Goal: Book appointment/travel/reservation

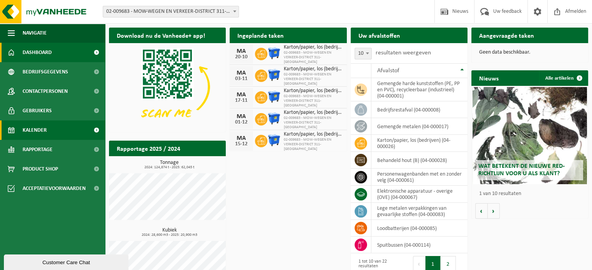
click at [39, 130] on span "Kalender" at bounding box center [35, 130] width 24 height 19
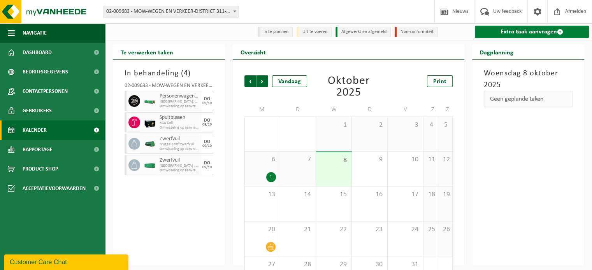
click at [526, 32] on link "Extra taak aanvragen" at bounding box center [532, 32] width 114 height 12
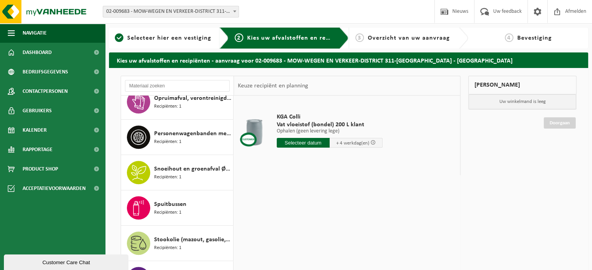
scroll to position [472, 0]
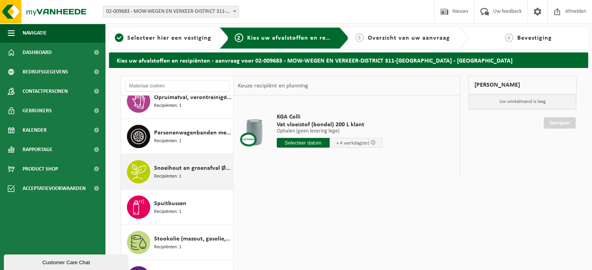
click at [190, 172] on div "Snoeihout en groenafval Ø < 12 cm Recipiënten: 1" at bounding box center [192, 171] width 77 height 23
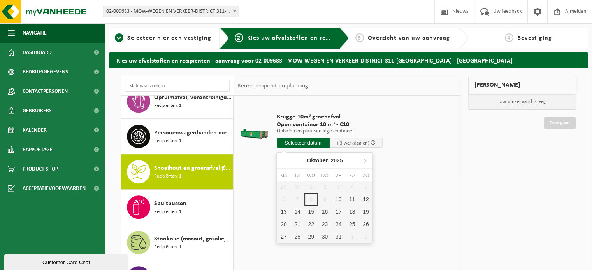
click at [314, 145] on input "text" at bounding box center [303, 143] width 53 height 10
click at [338, 200] on div "10" at bounding box center [338, 199] width 14 height 12
type input "Van 2025-10-10"
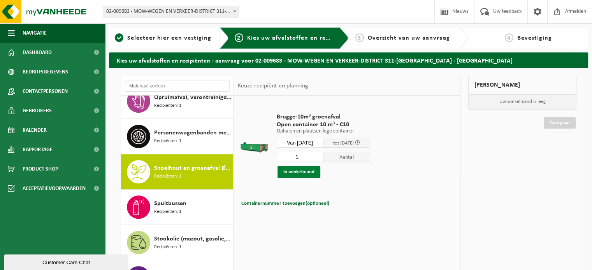
click at [305, 174] on button "In winkelmand" at bounding box center [298, 172] width 43 height 12
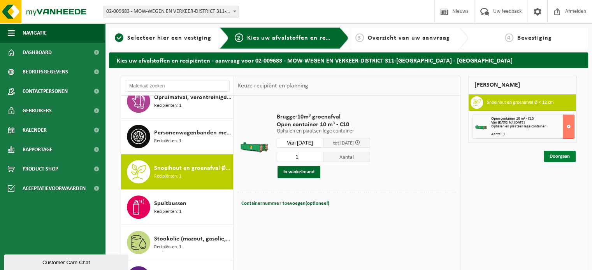
click at [559, 157] on link "Doorgaan" at bounding box center [559, 156] width 32 height 11
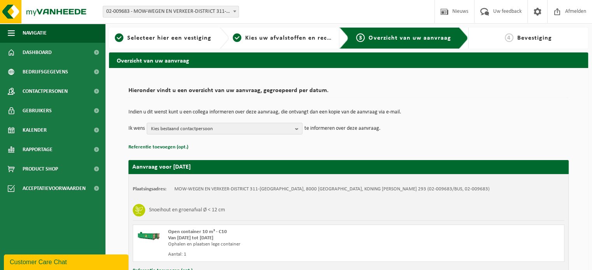
scroll to position [63, 0]
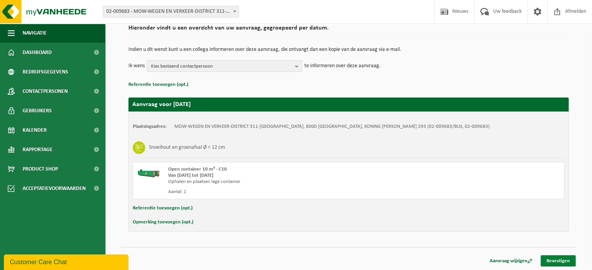
click at [557, 259] on link "Bevestigen" at bounding box center [557, 261] width 35 height 11
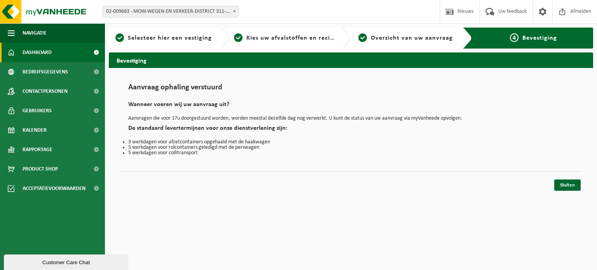
click at [48, 53] on span "Dashboard" at bounding box center [37, 52] width 29 height 19
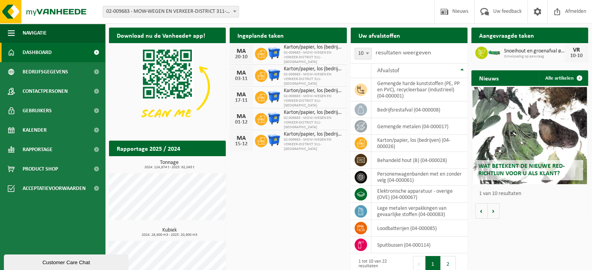
drag, startPoint x: 34, startPoint y: 129, endPoint x: 142, endPoint y: 161, distance: 113.0
click at [33, 128] on span "Kalender" at bounding box center [35, 130] width 24 height 19
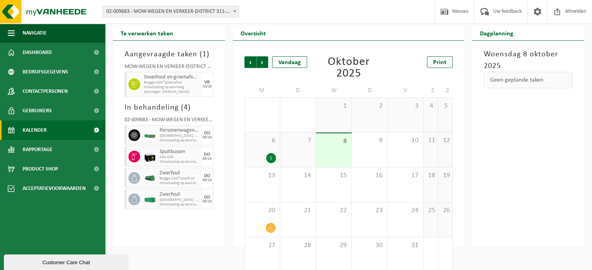
scroll to position [30, 0]
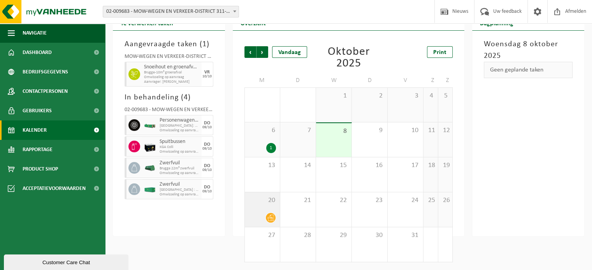
click at [269, 216] on icon at bounding box center [270, 218] width 7 height 7
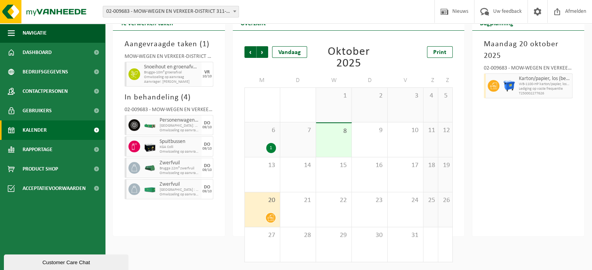
click at [527, 170] on div "[DATE] 02-009683 - [GEOGRAPHIC_DATA]-WEGEN EN VERKEER-DISTRICT 311-[GEOGRAPHIC_…" at bounding box center [528, 134] width 112 height 206
